Goal: Information Seeking & Learning: Learn about a topic

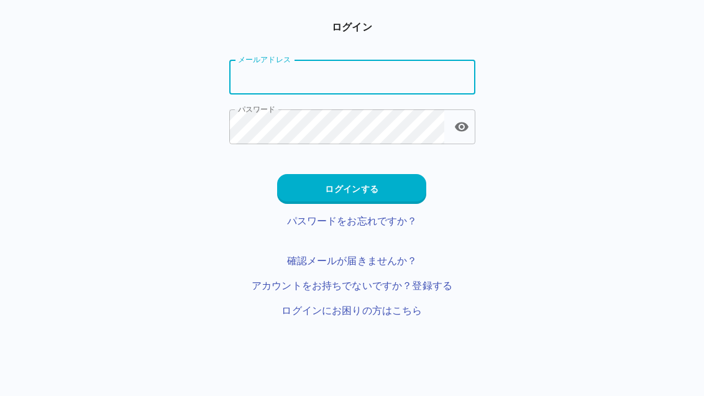
type input "**********"
click at [387, 182] on button "ログインする" at bounding box center [351, 189] width 149 height 30
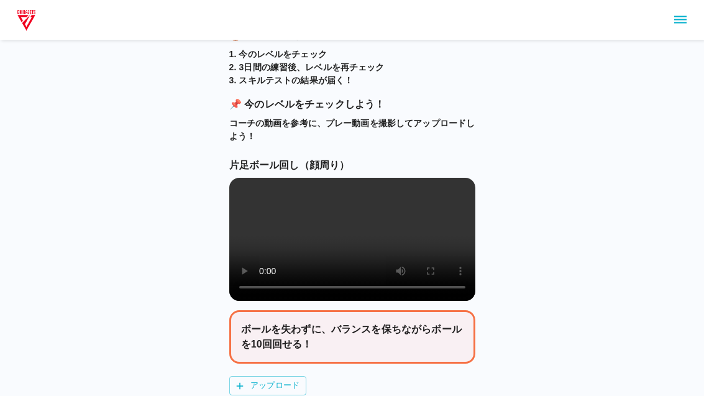
scroll to position [175, 0]
click at [357, 248] on video at bounding box center [352, 239] width 246 height 123
click at [443, 247] on video at bounding box center [352, 239] width 246 height 123
click at [237, 200] on video at bounding box center [352, 239] width 246 height 123
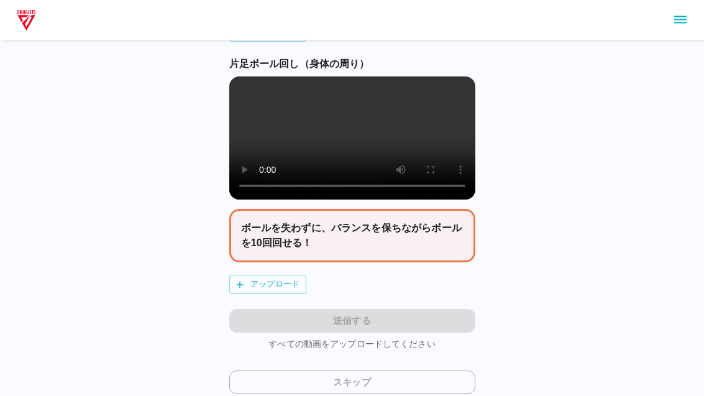
scroll to position [529, 0]
click at [353, 172] on video at bounding box center [352, 137] width 246 height 123
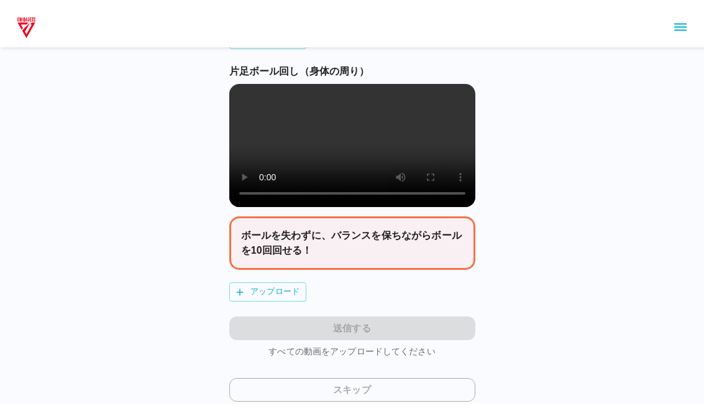
scroll to position [514, 0]
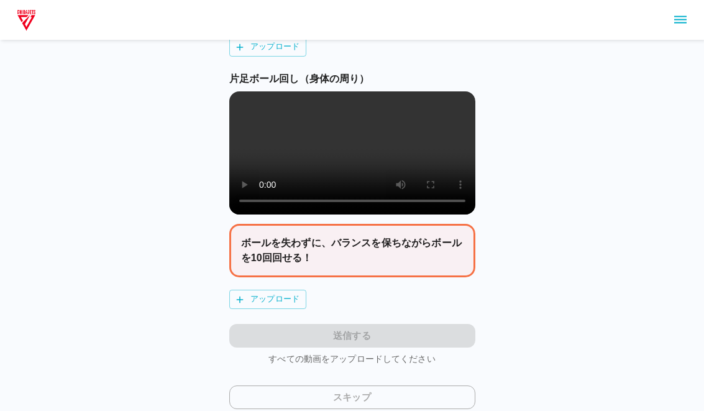
click at [239, 122] on video at bounding box center [352, 152] width 246 height 123
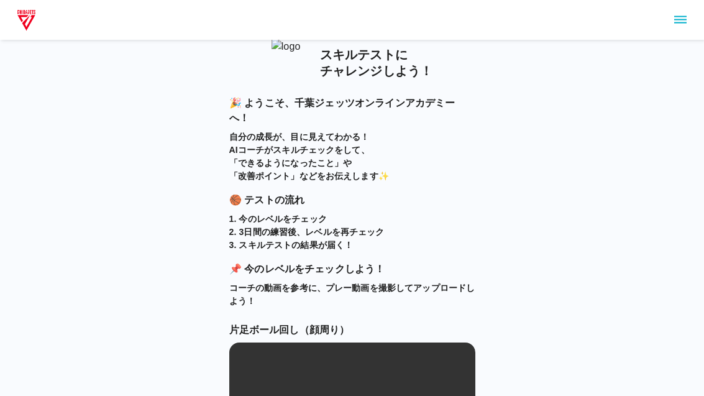
scroll to position [0, 0]
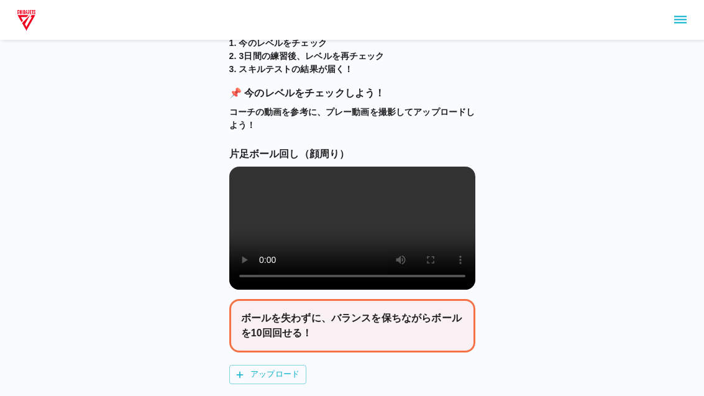
scroll to position [182, 0]
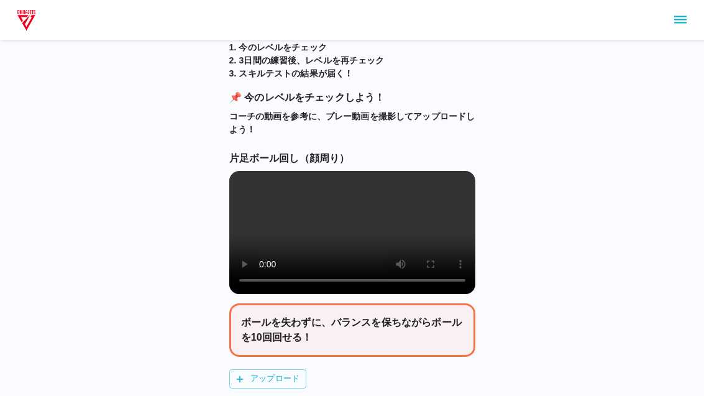
click at [343, 231] on video at bounding box center [352, 232] width 246 height 123
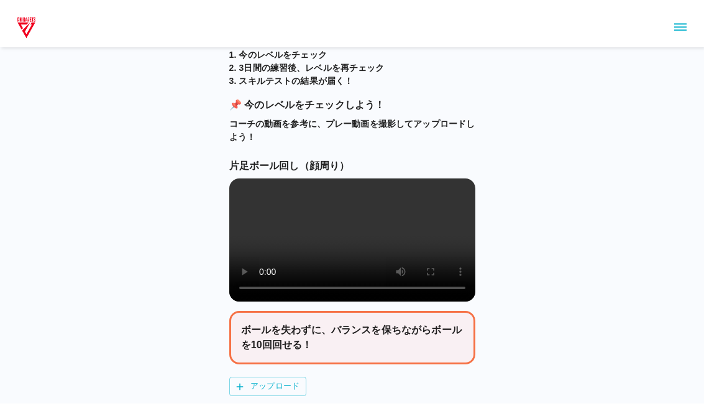
scroll to position [167, 0]
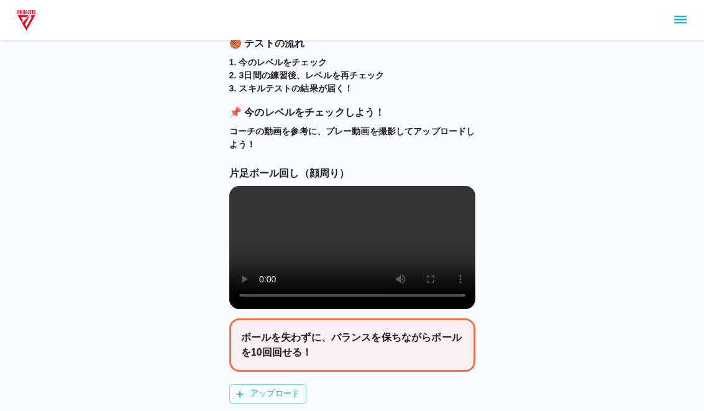
click at [242, 193] on video at bounding box center [352, 247] width 246 height 123
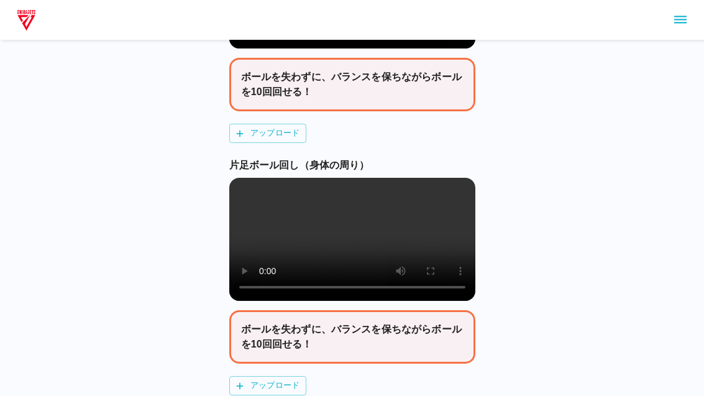
scroll to position [441, 0]
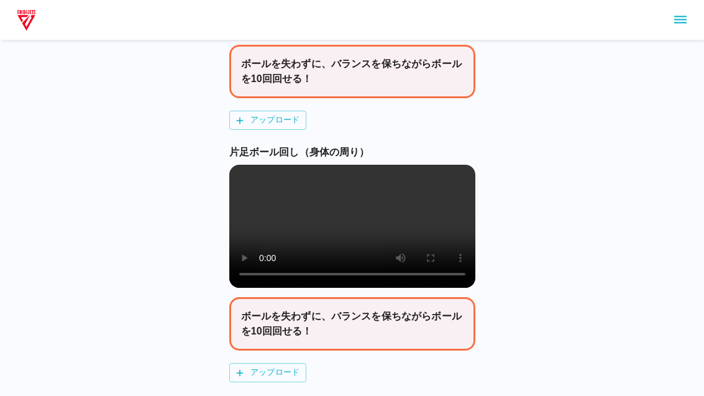
click at [366, 242] on video at bounding box center [352, 226] width 246 height 123
click at [223, 191] on main "スキルテストに チャレンジしよう！ 🎉 ようこそ、 [PERSON_NAME]ジェッツオンラインアカデミー へ！ 自分の成長が、目に見えてわかる！ AIコーチ…" at bounding box center [352, 45] width 276 height 873
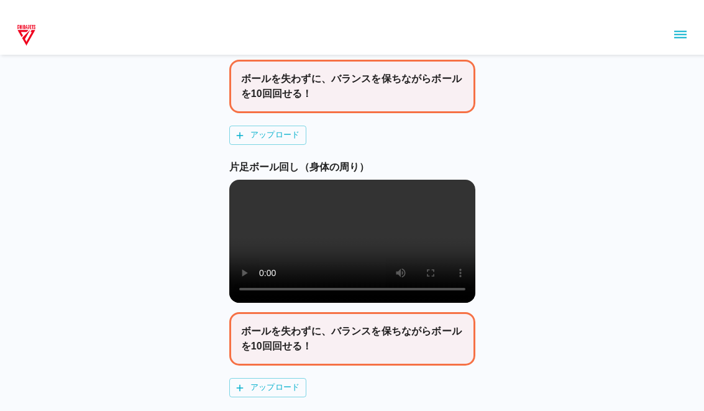
click at [246, 207] on video at bounding box center [352, 226] width 246 height 123
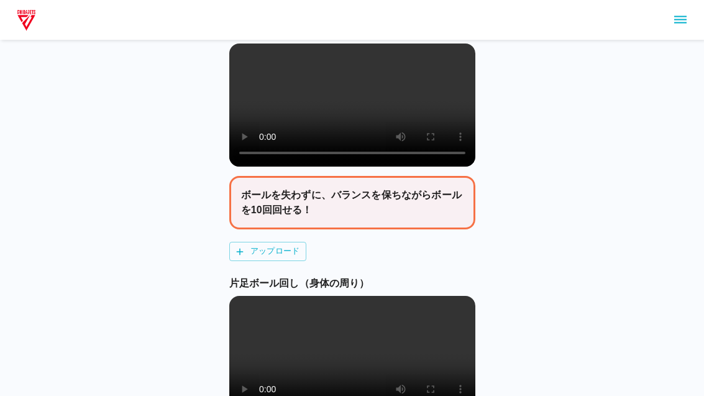
scroll to position [260, 0]
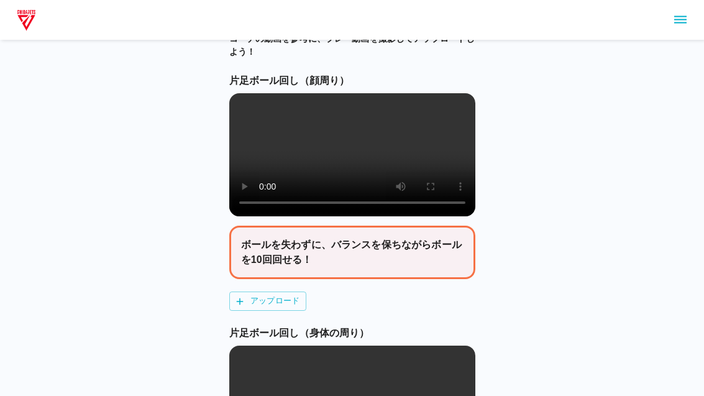
click at [273, 311] on label "アップロード" at bounding box center [267, 301] width 77 height 19
click at [0, 0] on input "アップロード" at bounding box center [0, 0] width 0 height 0
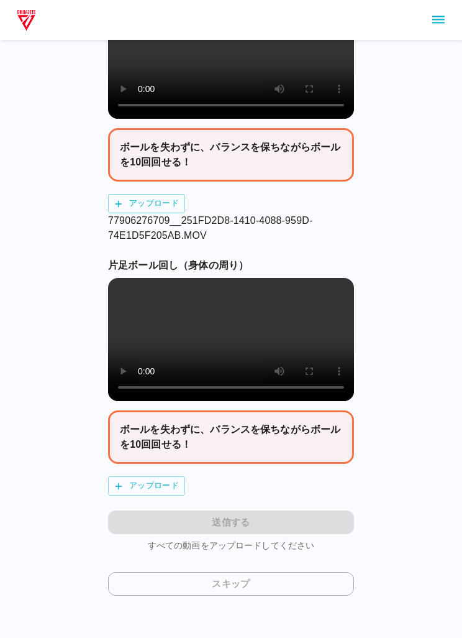
scroll to position [364, 0]
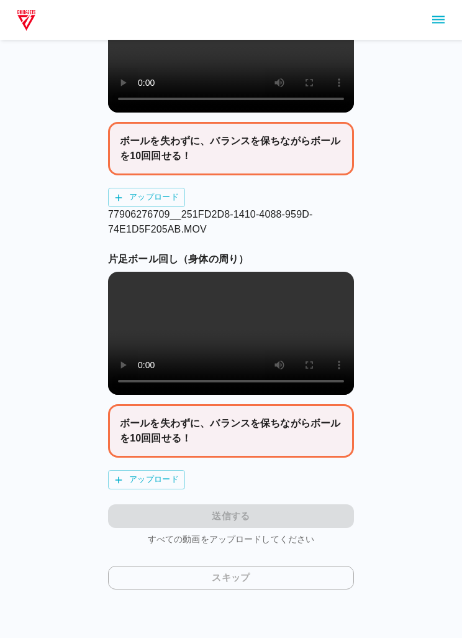
click at [155, 395] on div "スキルテストに チャレンジしよう！ 🎉 ようこそ、 [PERSON_NAME]ジェッツオンラインアカデミー へ！ 自分の成長が、目に見えてわかる！ AIコーチ…" at bounding box center [231, 137] width 246 height 903
click at [149, 395] on label "アップロード" at bounding box center [146, 479] width 77 height 19
click at [0, 0] on input "アップロード" at bounding box center [0, 0] width 0 height 0
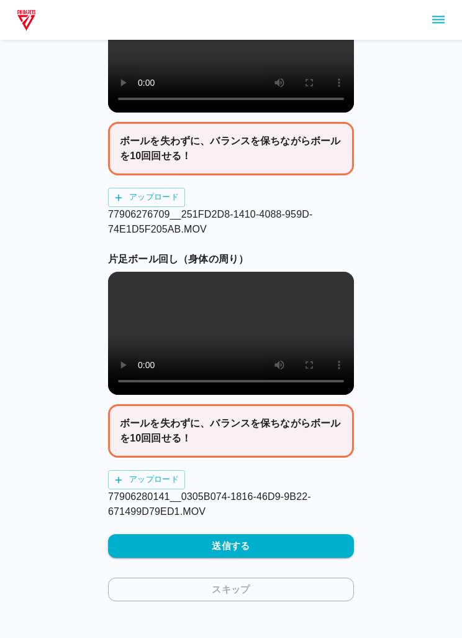
scroll to position [375, 0]
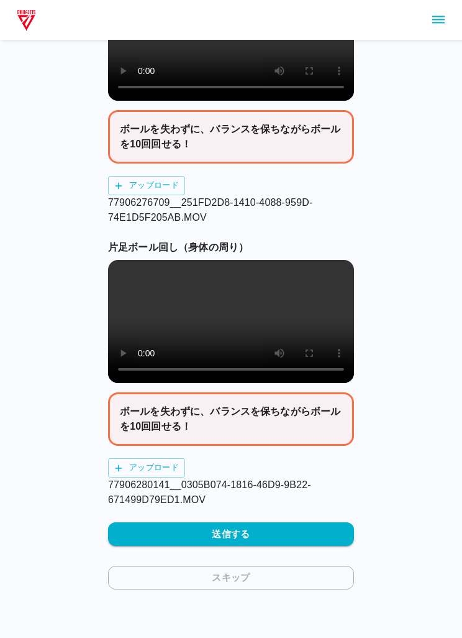
click at [287, 395] on button "送信する" at bounding box center [231, 534] width 246 height 24
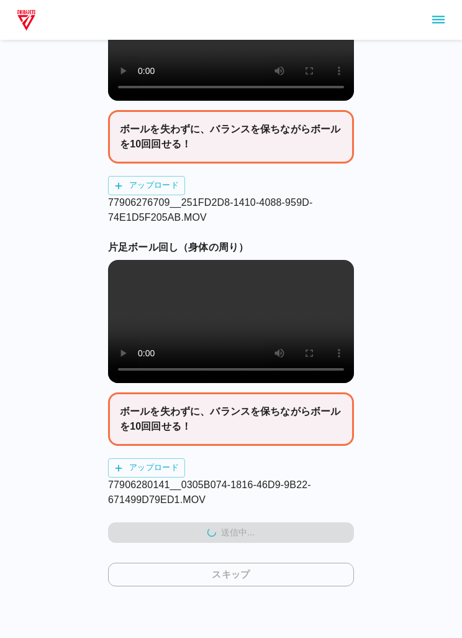
scroll to position [372, 0]
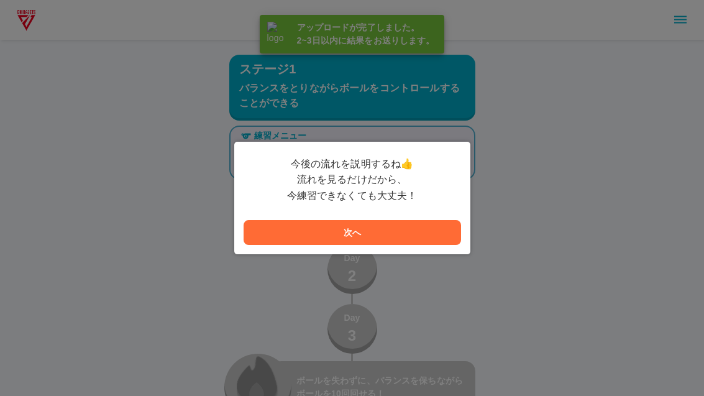
click at [419, 243] on button "次へ" at bounding box center [353, 232] width 218 height 25
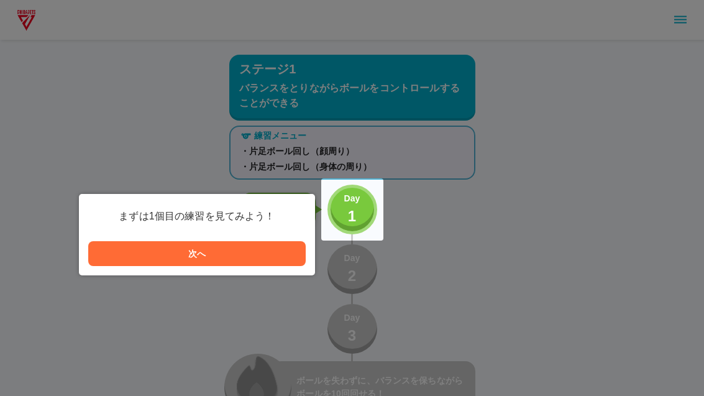
click at [252, 264] on button "次へ" at bounding box center [197, 253] width 218 height 25
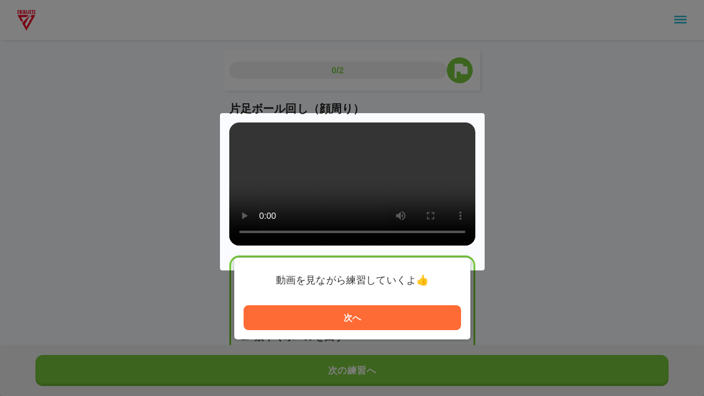
click at [345, 182] on div at bounding box center [352, 191] width 265 height 157
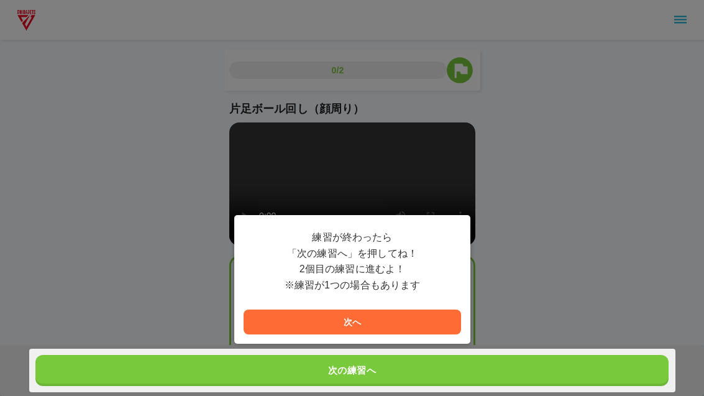
click at [448, 321] on button "次へ" at bounding box center [353, 322] width 218 height 25
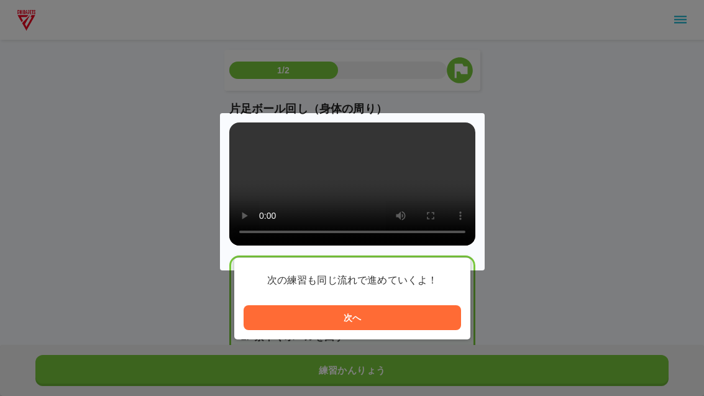
click at [352, 190] on div at bounding box center [352, 191] width 265 height 157
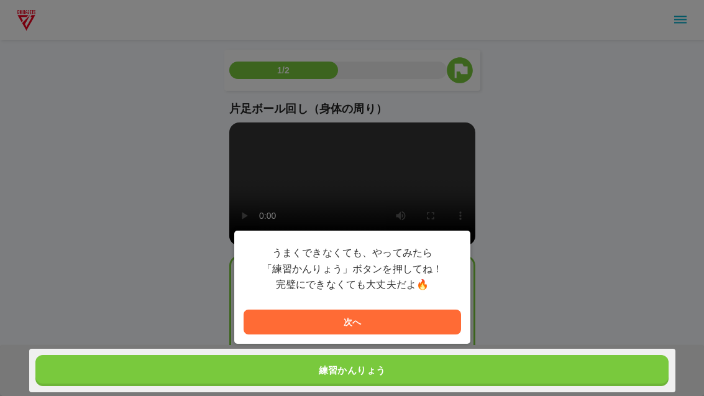
click at [372, 326] on button "次へ" at bounding box center [353, 322] width 218 height 25
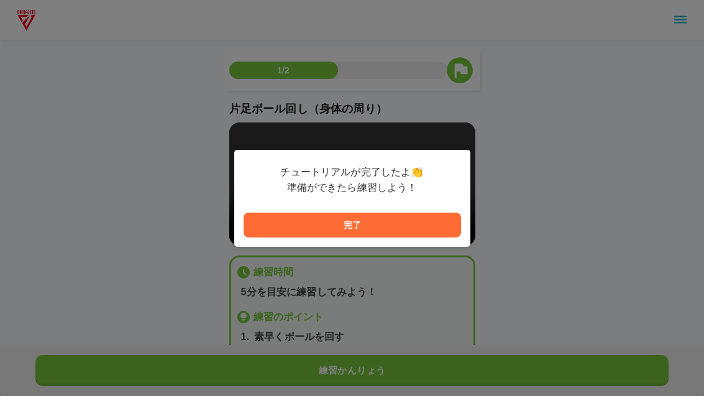
click at [416, 217] on button "完了" at bounding box center [353, 225] width 218 height 25
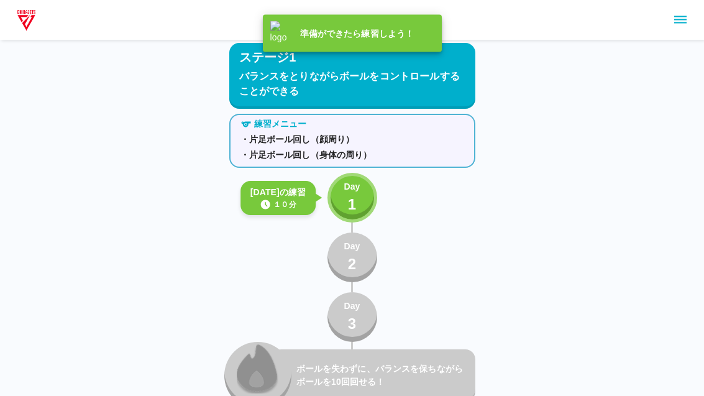
scroll to position [12, 0]
click at [352, 195] on p "1" at bounding box center [352, 204] width 9 height 22
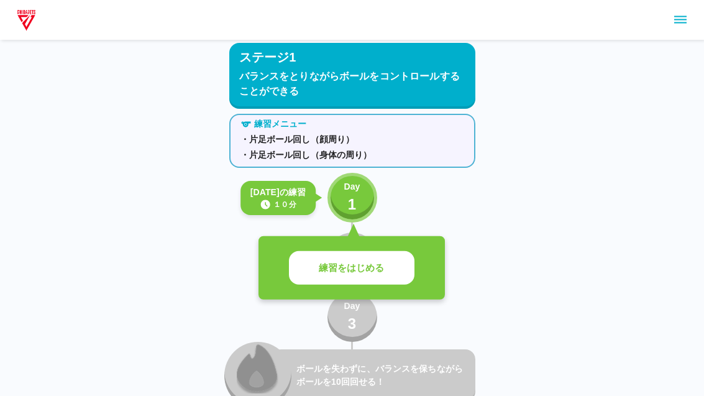
click at [375, 263] on p "練習をはじめる" at bounding box center [352, 268] width 66 height 14
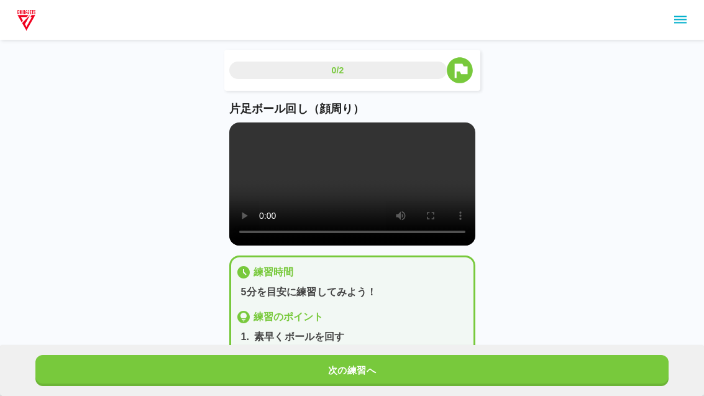
click at [350, 185] on video at bounding box center [352, 183] width 246 height 123
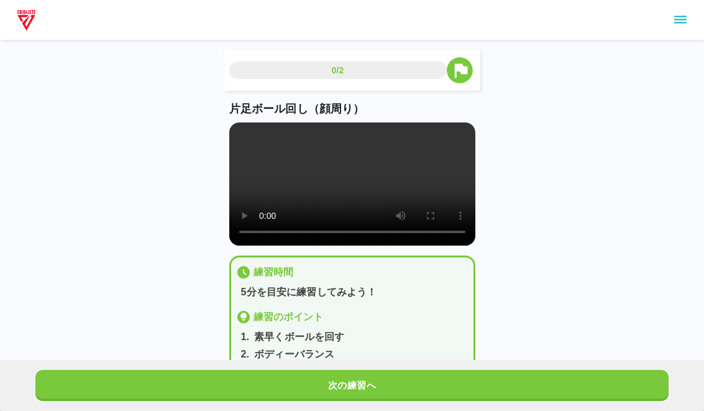
click at [240, 129] on video at bounding box center [352, 183] width 246 height 123
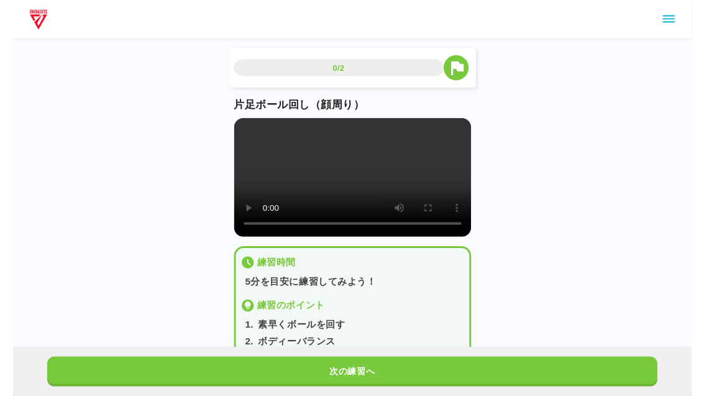
scroll to position [15, 0]
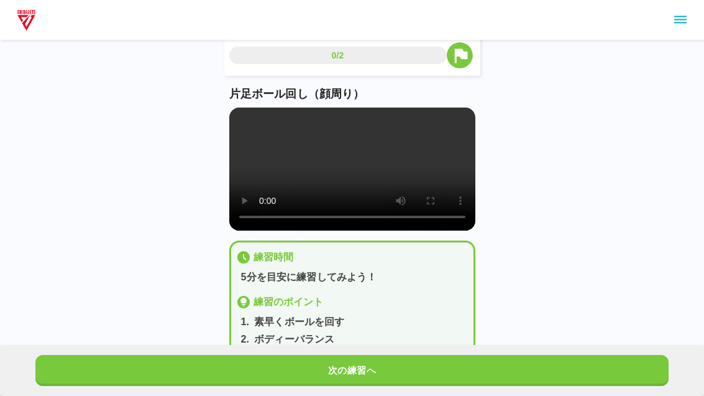
click at [465, 368] on button "次の練習へ" at bounding box center [352, 370] width 634 height 31
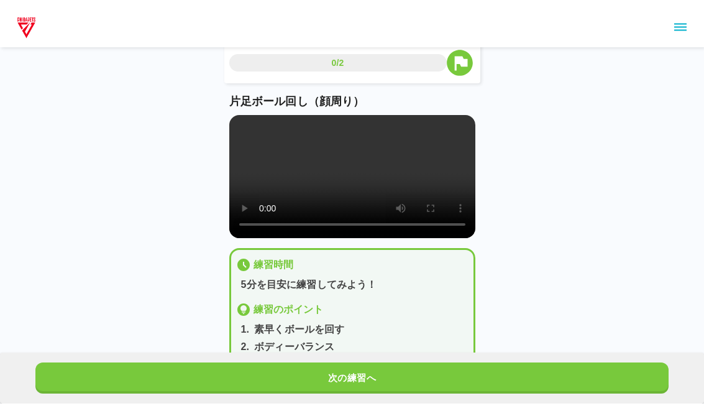
scroll to position [0, 0]
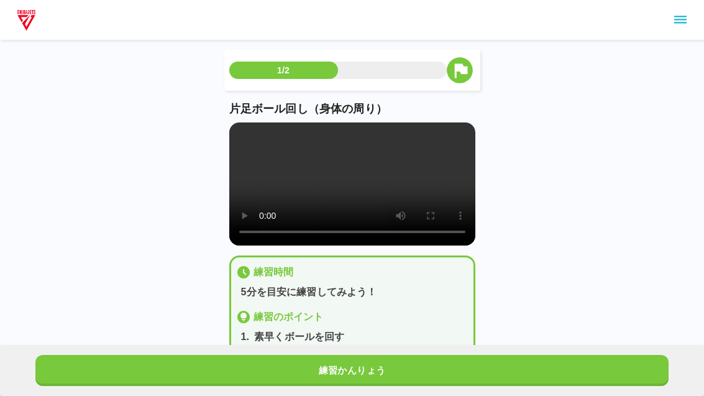
click at [345, 190] on video at bounding box center [352, 183] width 246 height 123
click at [353, 188] on video at bounding box center [352, 183] width 246 height 123
click at [352, 182] on video at bounding box center [352, 183] width 246 height 123
click at [240, 133] on video at bounding box center [352, 183] width 246 height 123
click at [239, 131] on video at bounding box center [352, 183] width 246 height 123
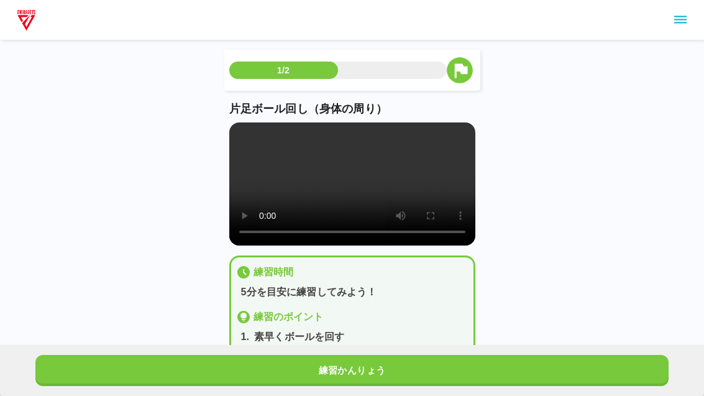
click at [241, 129] on video at bounding box center [352, 183] width 246 height 123
click at [352, 186] on video at bounding box center [352, 183] width 246 height 123
click at [356, 194] on video at bounding box center [352, 183] width 246 height 123
click at [352, 190] on video at bounding box center [352, 183] width 246 height 123
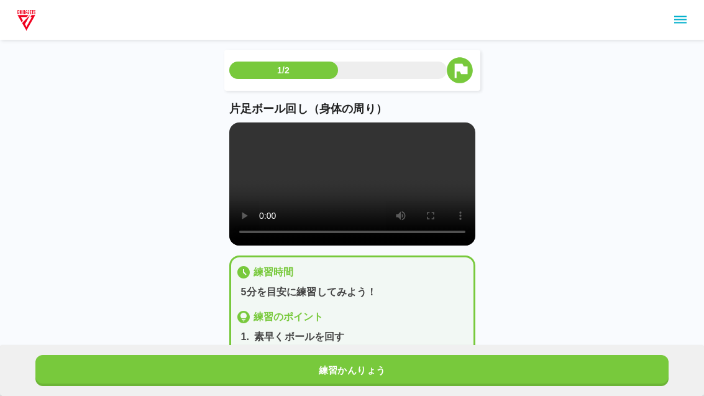
click at [240, 132] on video at bounding box center [352, 183] width 246 height 123
click at [244, 130] on video at bounding box center [352, 183] width 246 height 123
click at [237, 129] on video at bounding box center [352, 183] width 246 height 123
click at [236, 129] on video at bounding box center [352, 183] width 246 height 123
click at [244, 131] on video at bounding box center [352, 183] width 246 height 123
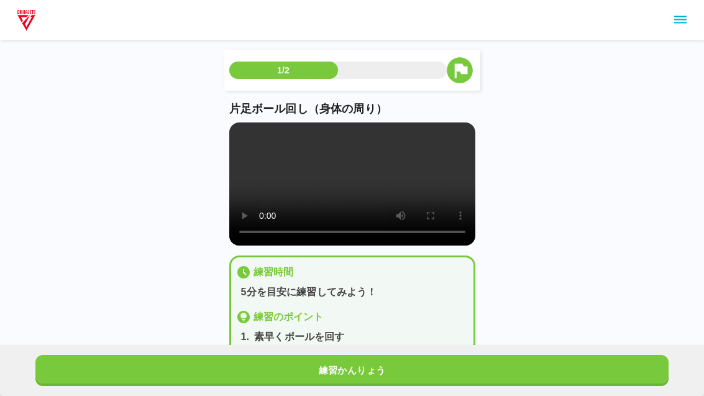
click at [243, 131] on video at bounding box center [352, 183] width 246 height 123
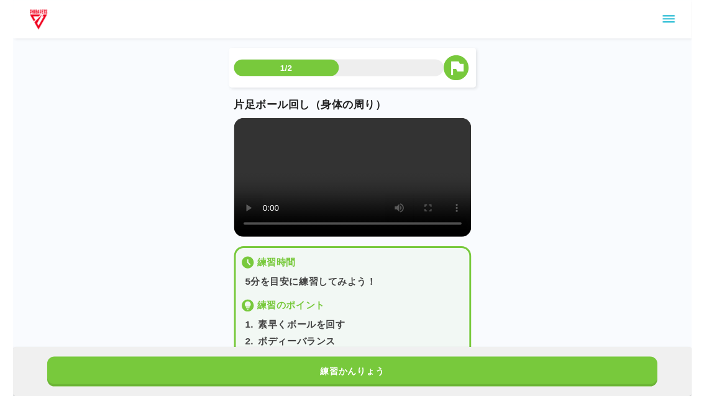
scroll to position [15, 0]
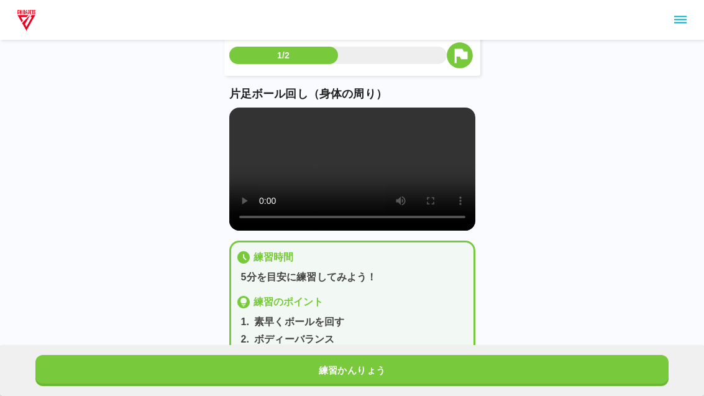
click at [356, 169] on video at bounding box center [352, 169] width 246 height 123
click at [591, 61] on div "1/2 片足ボール回し（身体の周り） 練習時間 5分を目安に練習してみよう！ 練習のポイント 1 . 素早くボールを回す 2 . ボディーバランス 3 . ア…" at bounding box center [352, 189] width 704 height 408
click at [427, 139] on video at bounding box center [352, 169] width 246 height 123
click at [475, 364] on button "練習かんりょう" at bounding box center [352, 370] width 634 height 31
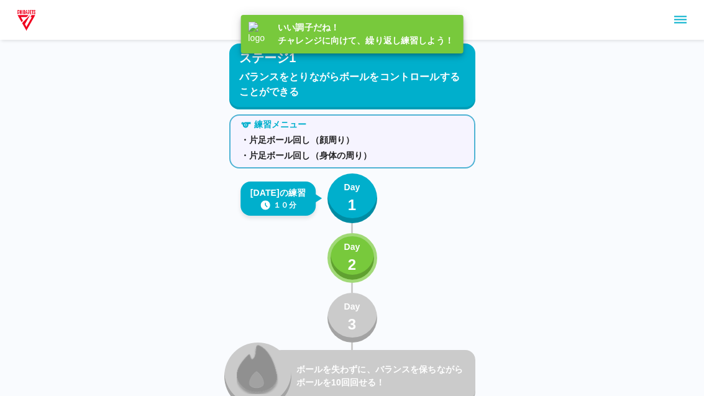
scroll to position [12, 0]
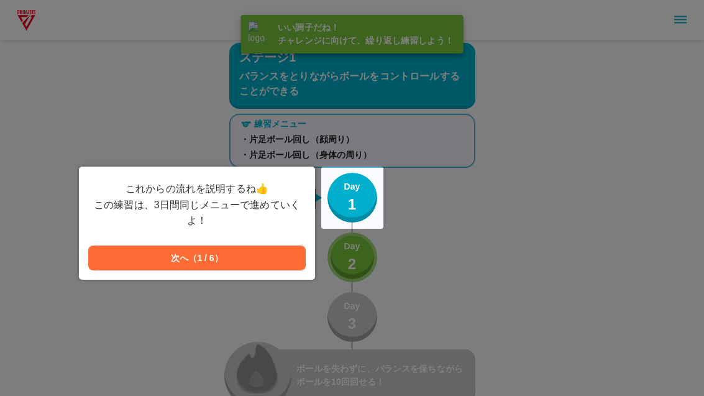
click at [99, 260] on button "次へ（1 / 6）" at bounding box center [197, 258] width 218 height 25
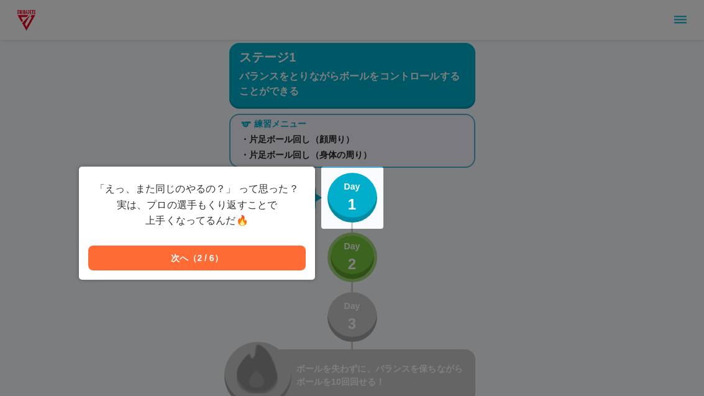
click at [91, 251] on button "次へ（2 / 6）" at bounding box center [197, 258] width 218 height 25
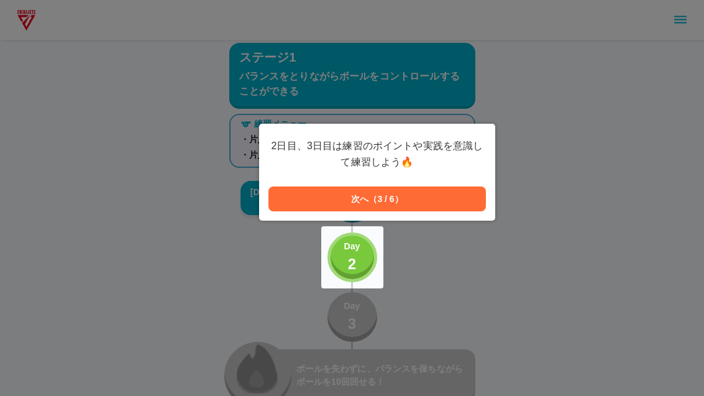
click at [456, 191] on button "次へ（3 / 6）" at bounding box center [378, 198] width 218 height 25
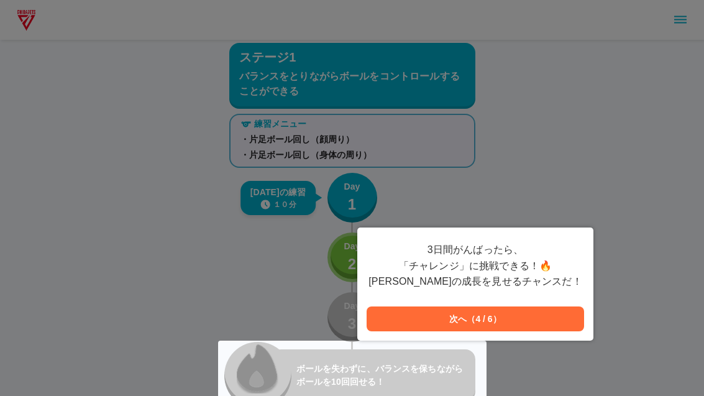
click at [472, 313] on button "次へ（4 / 6）" at bounding box center [476, 318] width 218 height 25
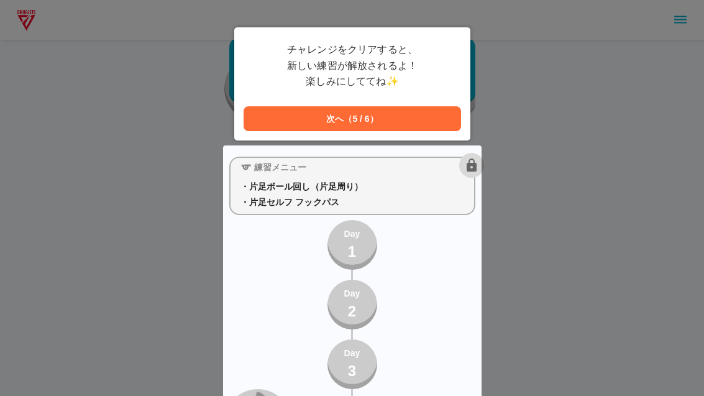
scroll to position [314, 0]
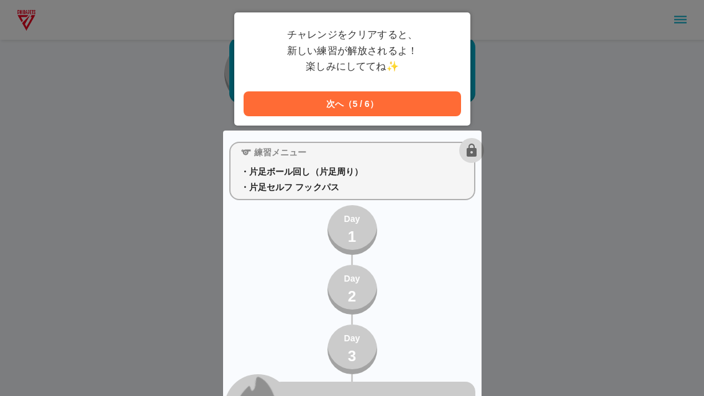
click at [401, 82] on div "チャレンジをクリアすると、 新しい練習が解放されるよ！ 楽しみにしててね✨" at bounding box center [353, 54] width 218 height 65
click at [395, 114] on button "次へ（5 / 6）" at bounding box center [353, 103] width 218 height 25
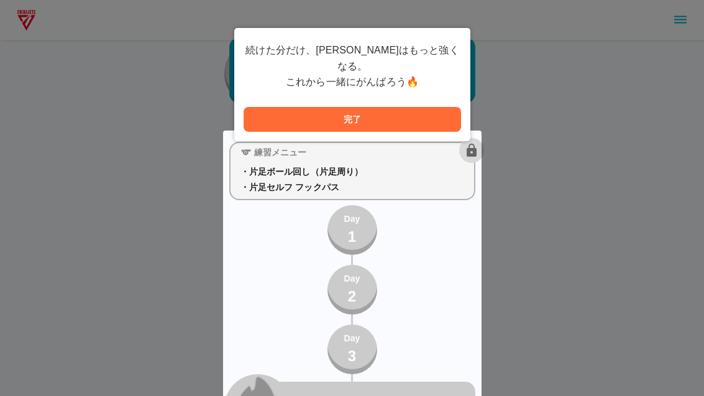
click at [417, 108] on button "完了" at bounding box center [353, 119] width 218 height 25
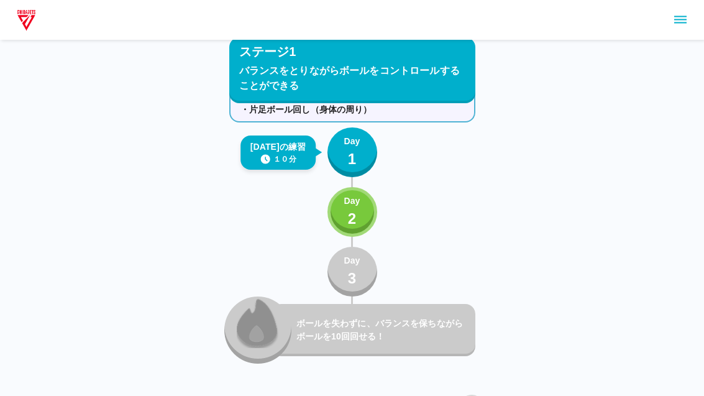
scroll to position [0, 0]
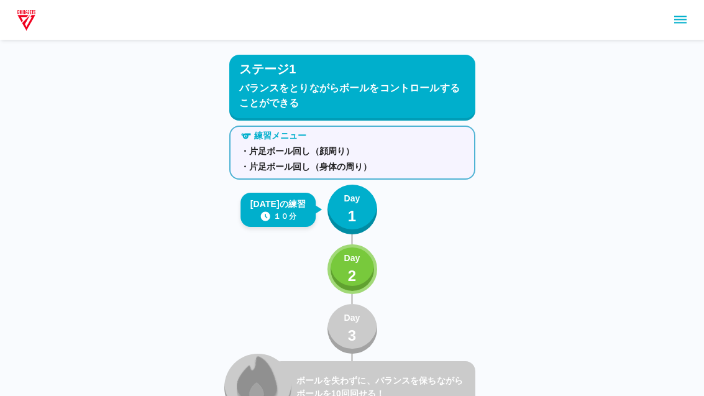
click at [359, 267] on div "Day 2" at bounding box center [352, 269] width 16 height 35
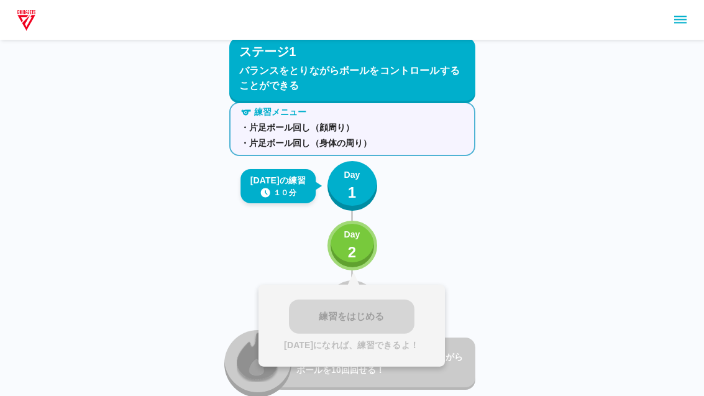
scroll to position [24, 0]
click at [360, 244] on div "Day 2" at bounding box center [352, 245] width 16 height 35
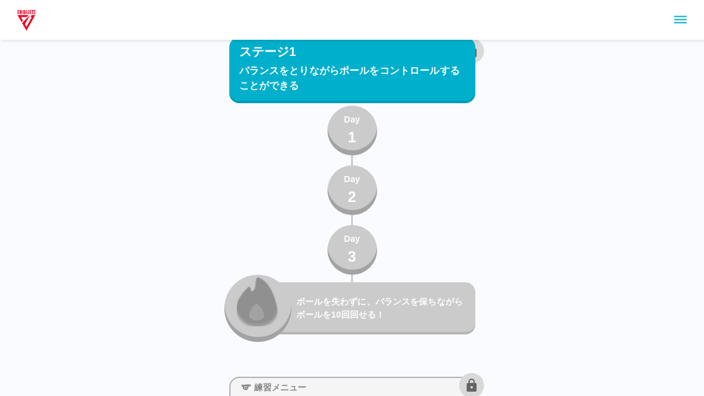
scroll to position [413, 0]
